Goal: Check status: Check status

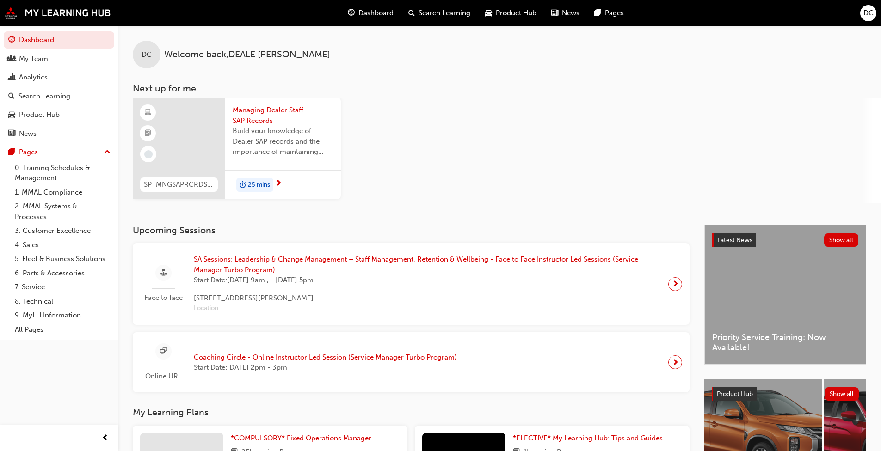
click at [46, 83] on div "Analytics" at bounding box center [58, 78] width 101 height 12
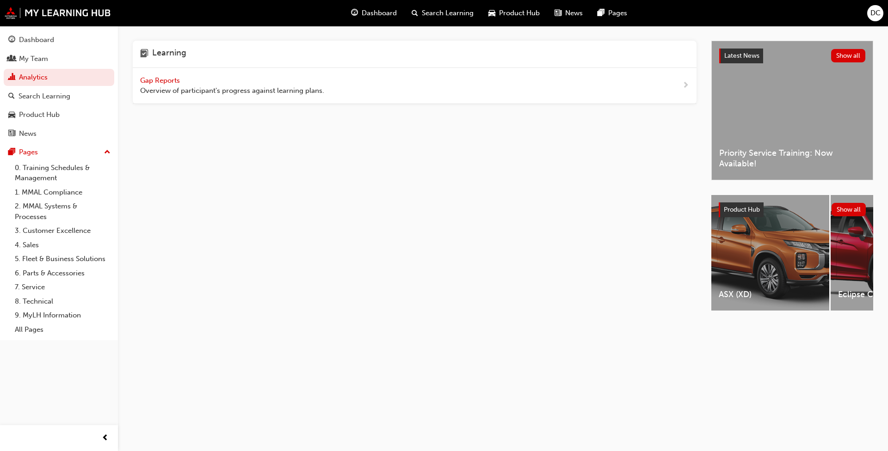
click at [167, 81] on span "Gap Reports" at bounding box center [161, 80] width 42 height 8
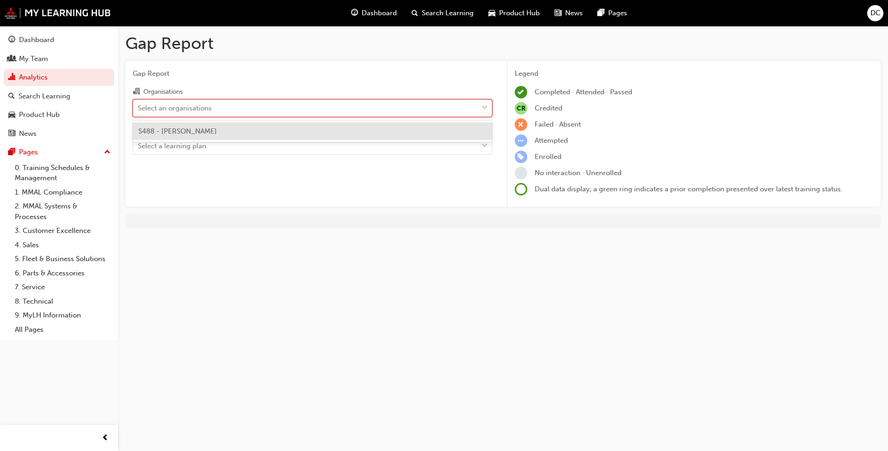
click at [275, 112] on div "Select an organisations" at bounding box center [305, 108] width 345 height 16
click at [139, 111] on input "Organisations option S488 - Agostino Mitsubishi focused, 1 of 1. 1 result avail…" at bounding box center [138, 108] width 1 height 8
click at [274, 132] on div "S488 - [PERSON_NAME]" at bounding box center [312, 132] width 359 height 18
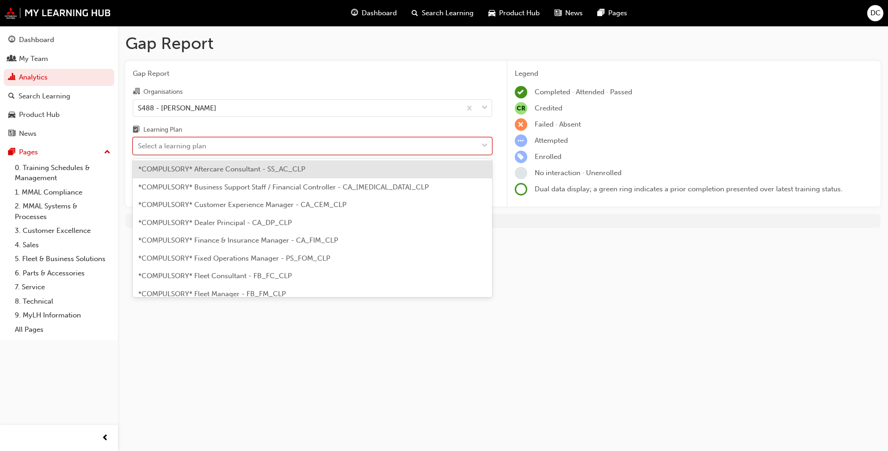
click at [269, 146] on div "Select a learning plan" at bounding box center [305, 146] width 345 height 16
click at [139, 146] on input "Learning Plan option *COMPULSORY* Aftercare Consultant - SS_AC_CLP focused, 1 o…" at bounding box center [138, 146] width 1 height 8
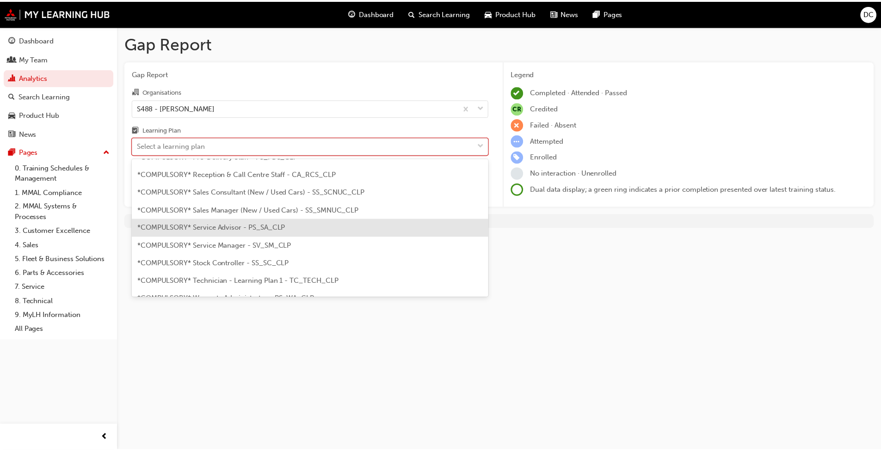
scroll to position [278, 0]
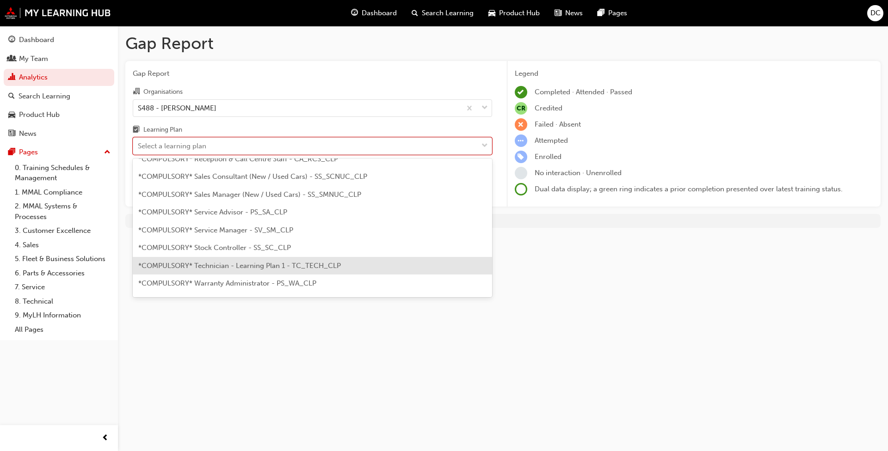
click at [264, 267] on span "*COMPULSORY* Technician - Learning Plan 1 - TC_TECH_CLP" at bounding box center [239, 266] width 203 height 8
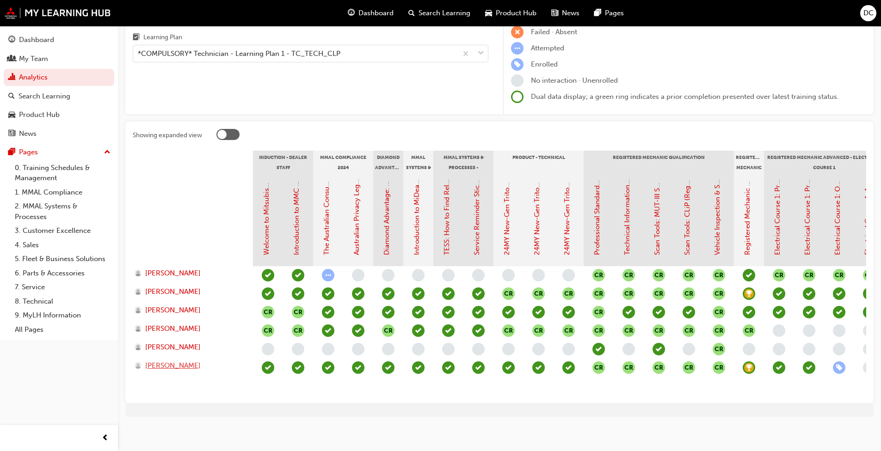
click at [177, 366] on span "[PERSON_NAME]" at bounding box center [173, 366] width 56 height 11
